Goal: Find specific page/section: Find specific page/section

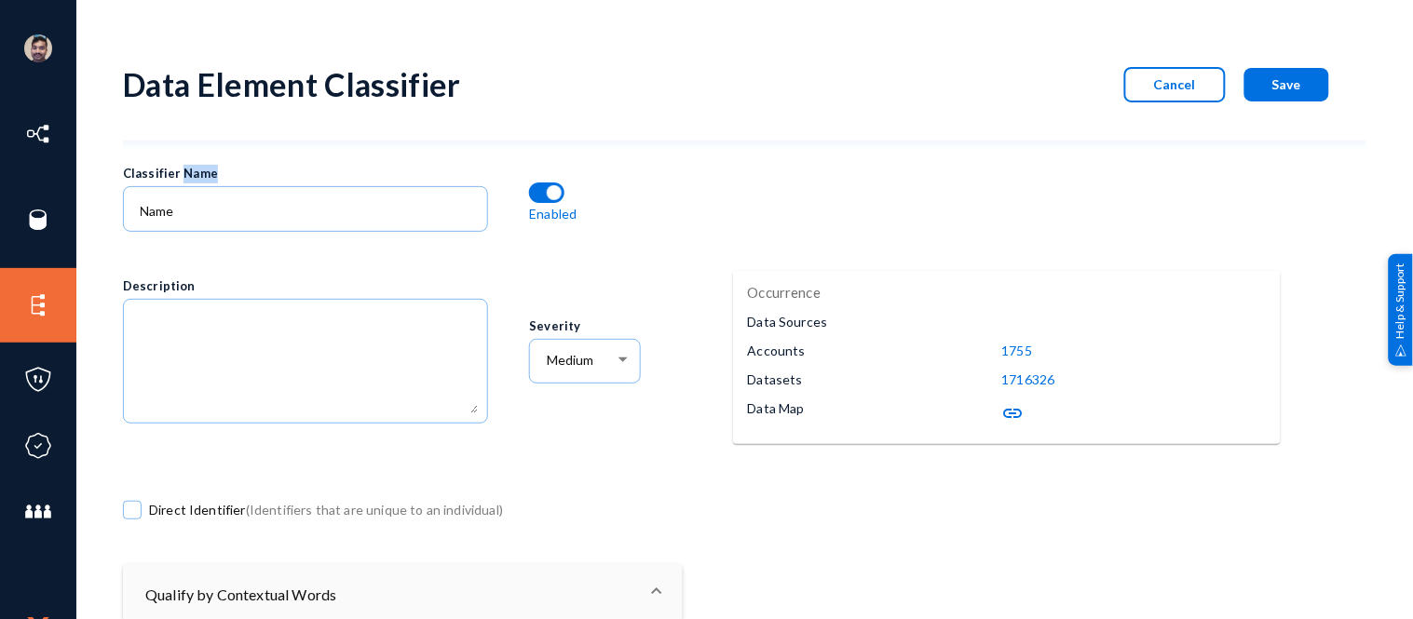
scroll to position [0, 6598]
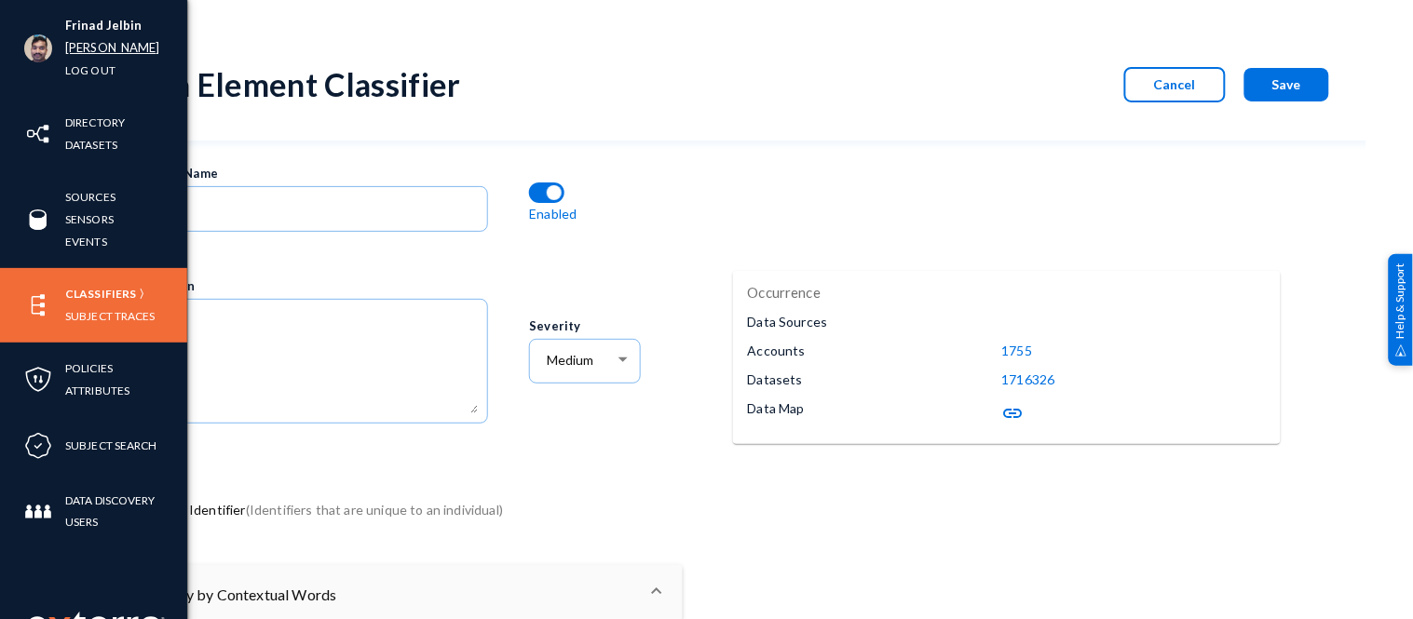
drag, startPoint x: 0, startPoint y: 0, endPoint x: 81, endPoint y: 48, distance: 93.9
click at [81, 48] on link "russel" at bounding box center [112, 47] width 95 height 21
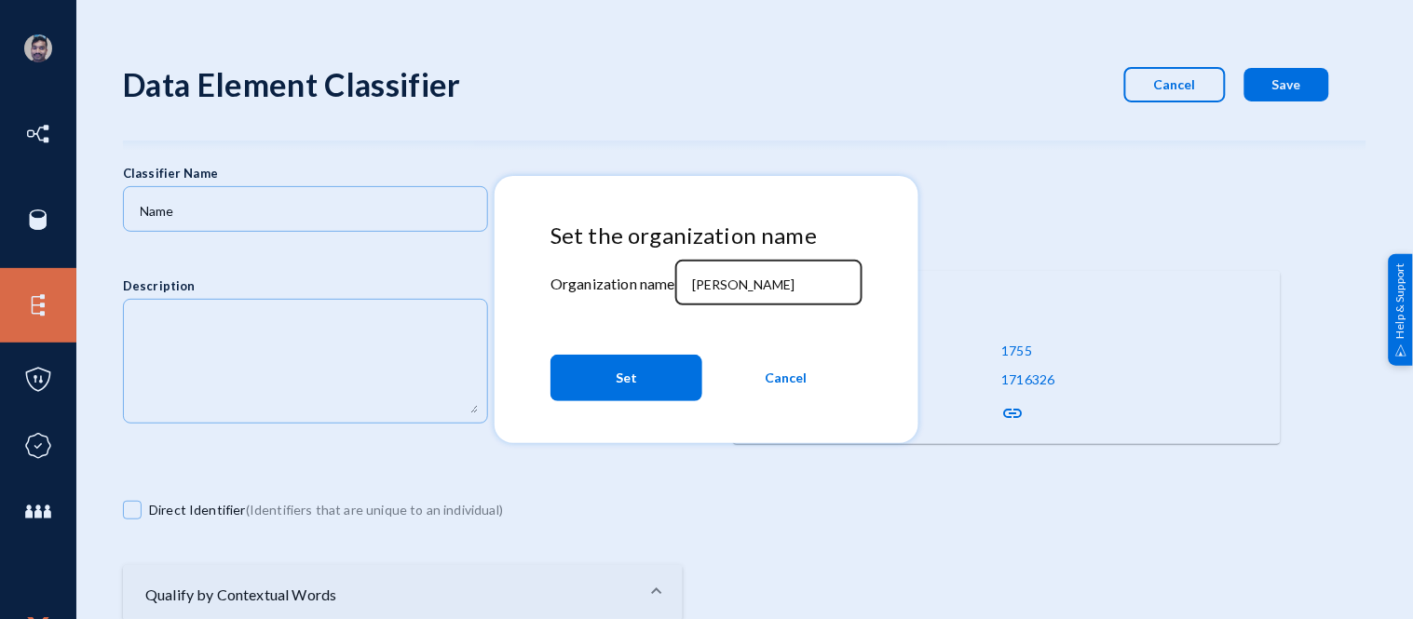
click at [757, 291] on input "russel" at bounding box center [772, 285] width 160 height 17
type input "r"
type input "bhm"
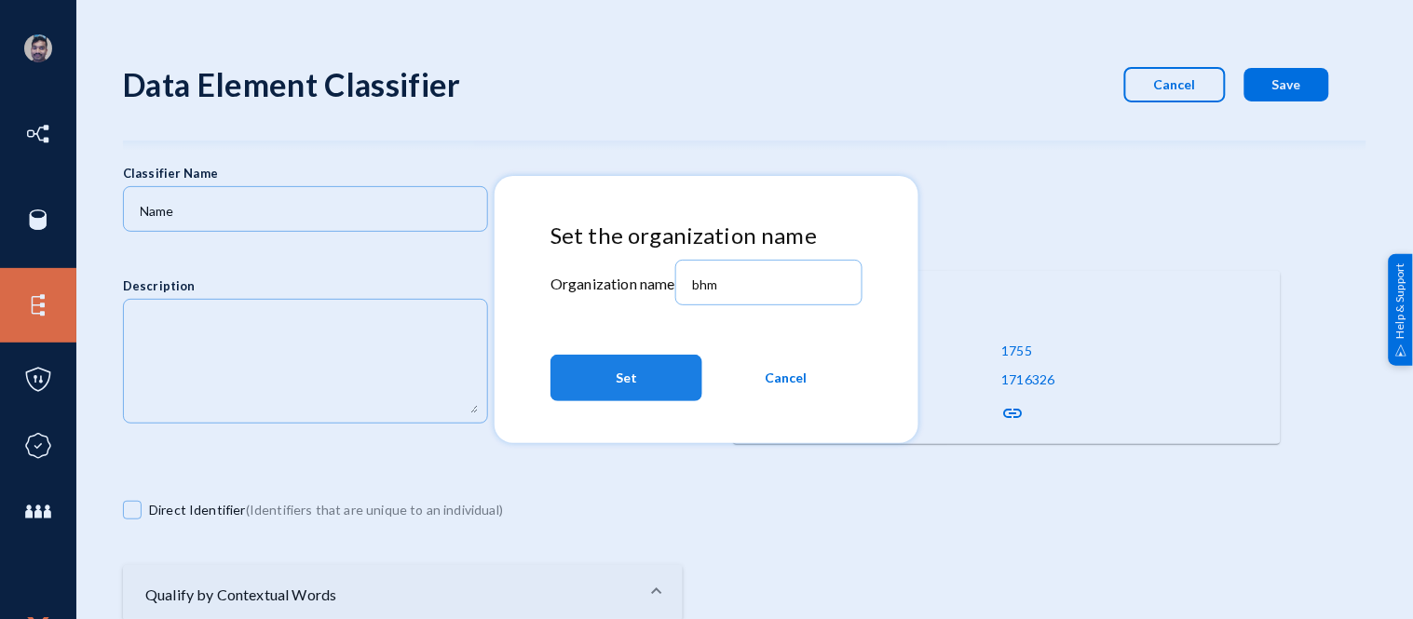
click at [644, 376] on button "Set" at bounding box center [627, 378] width 152 height 47
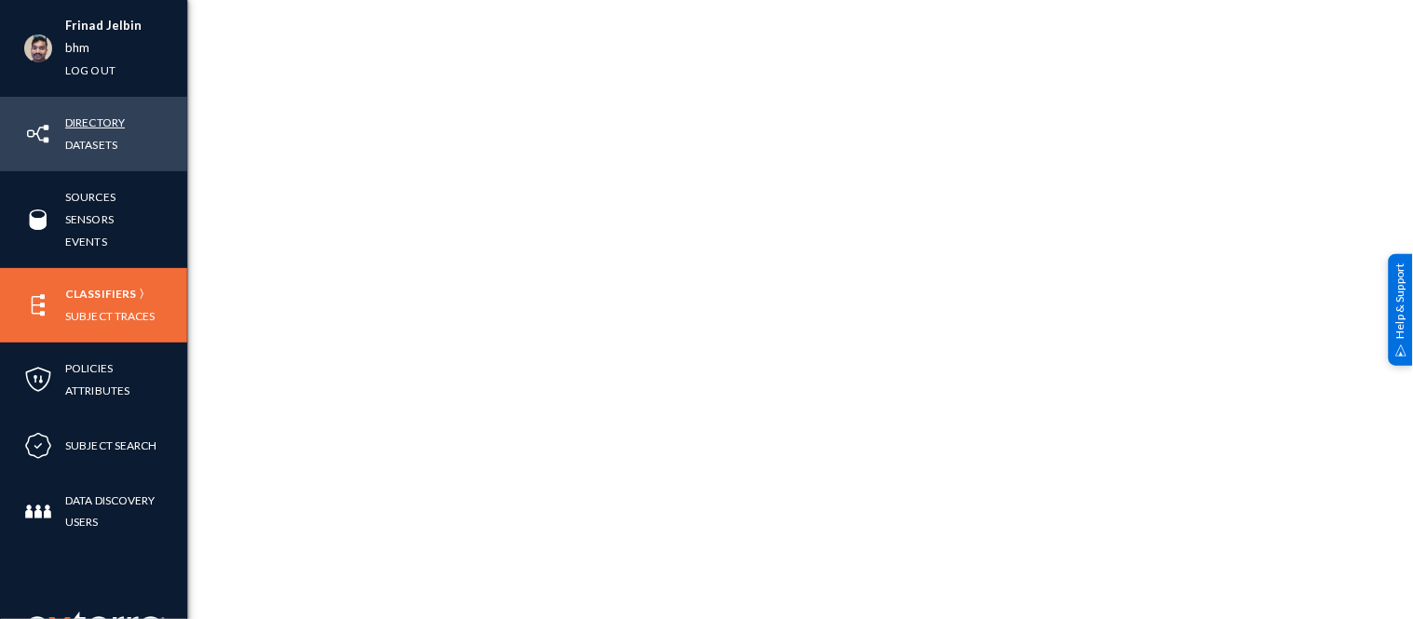
click at [89, 124] on link "Directory" at bounding box center [95, 122] width 60 height 21
